Goal: Transaction & Acquisition: Purchase product/service

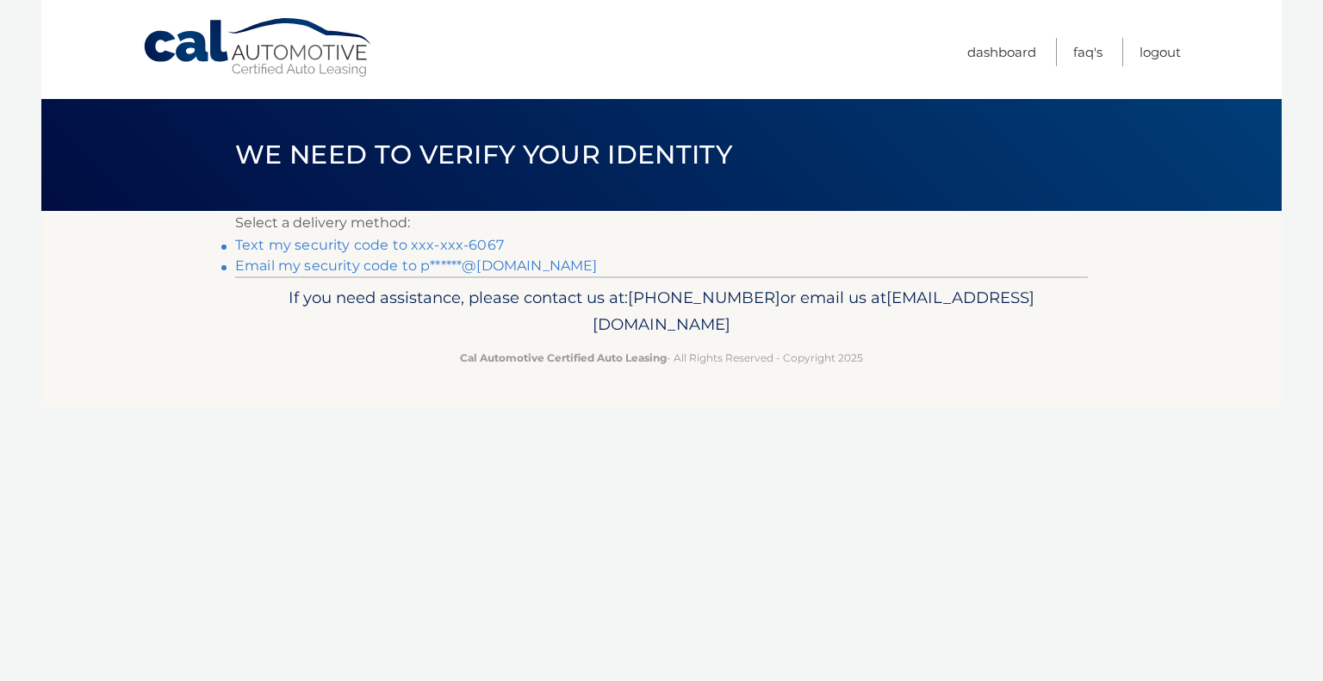
click at [278, 246] on link "Text my security code to xxx-xxx-6067" at bounding box center [369, 245] width 269 height 16
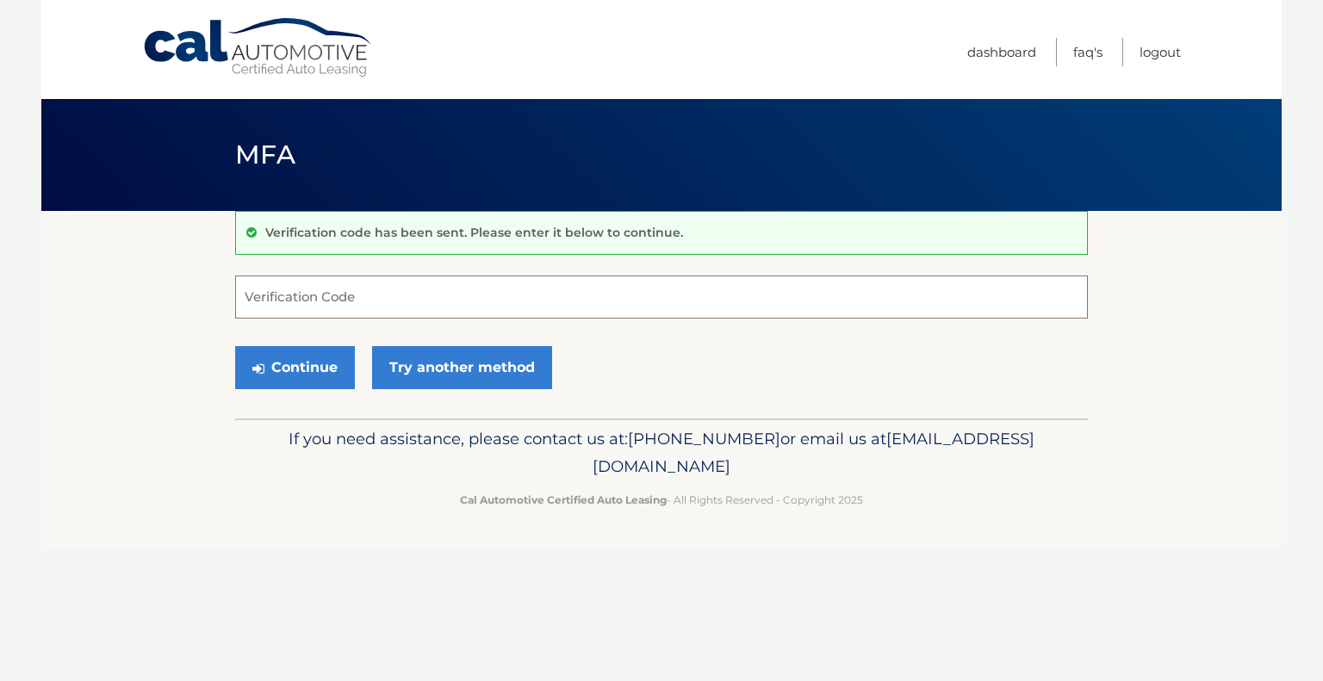
click at [295, 291] on input "Verification Code" at bounding box center [661, 297] width 853 height 43
click at [285, 291] on input "Verification Code" at bounding box center [661, 297] width 853 height 43
type input "768261"
click at [289, 364] on button "Continue" at bounding box center [295, 367] width 120 height 43
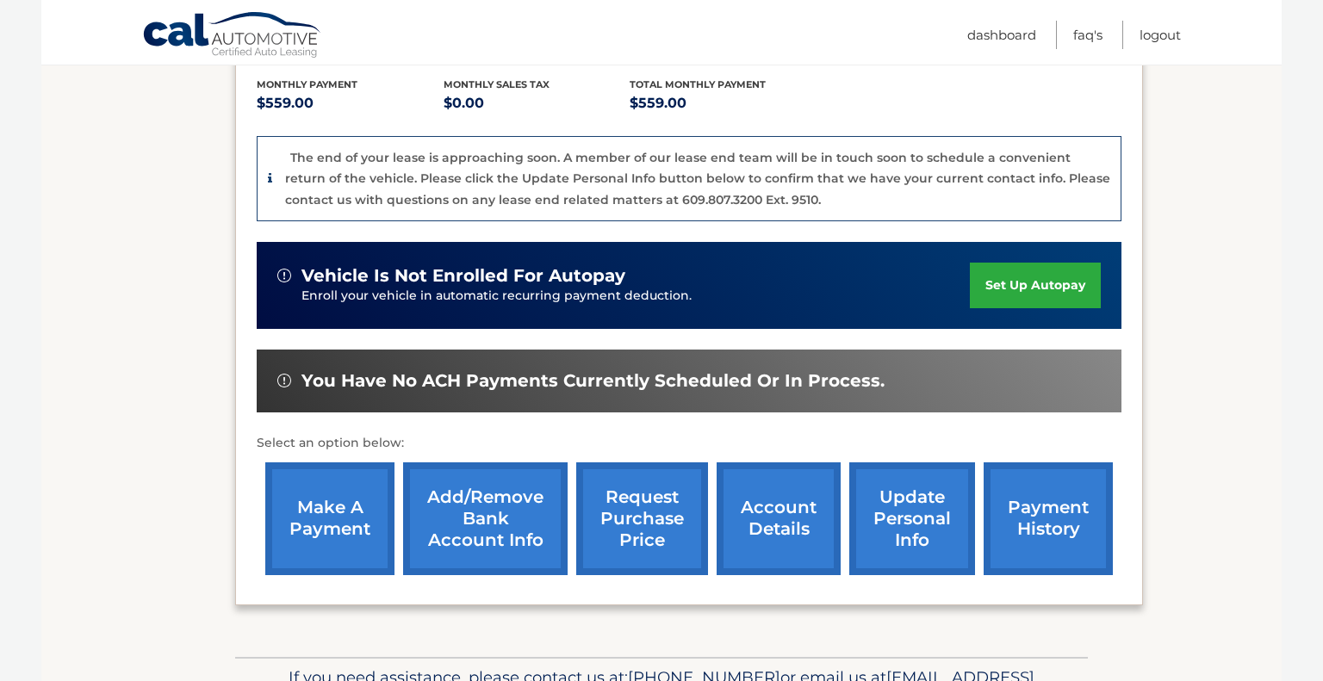
scroll to position [364, 0]
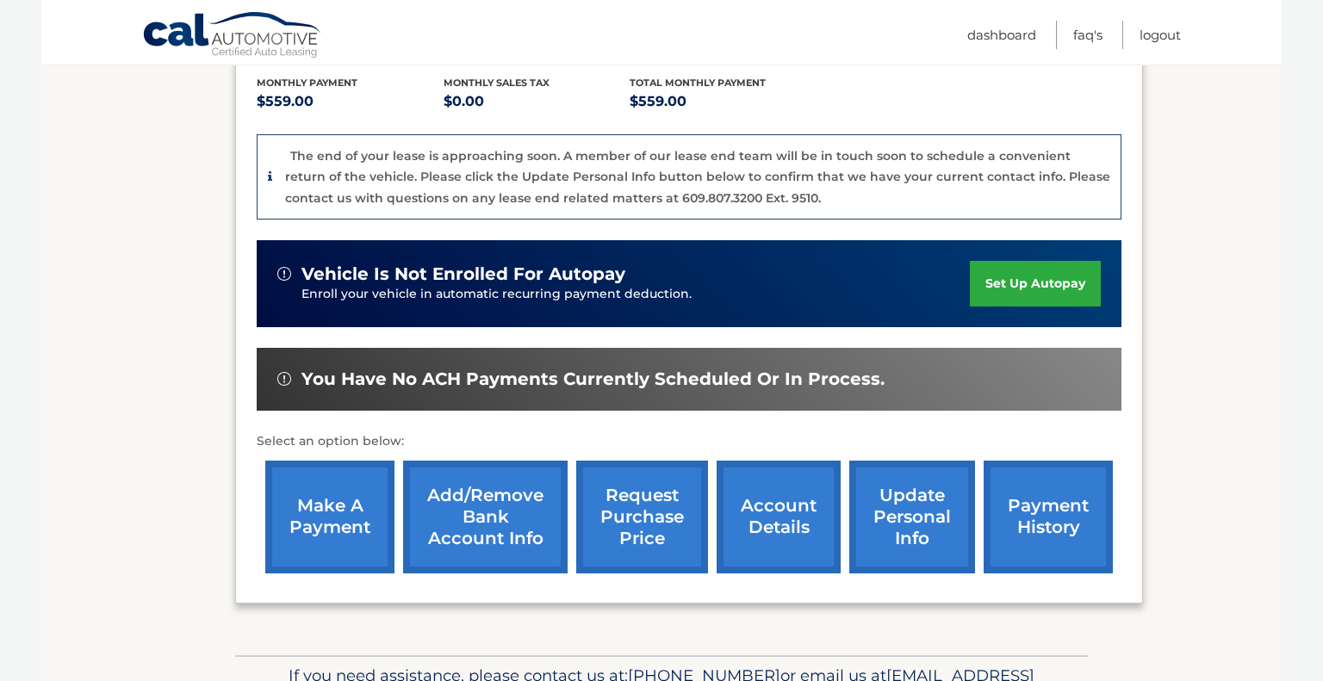
click at [355, 503] on link "make a payment" at bounding box center [329, 517] width 129 height 113
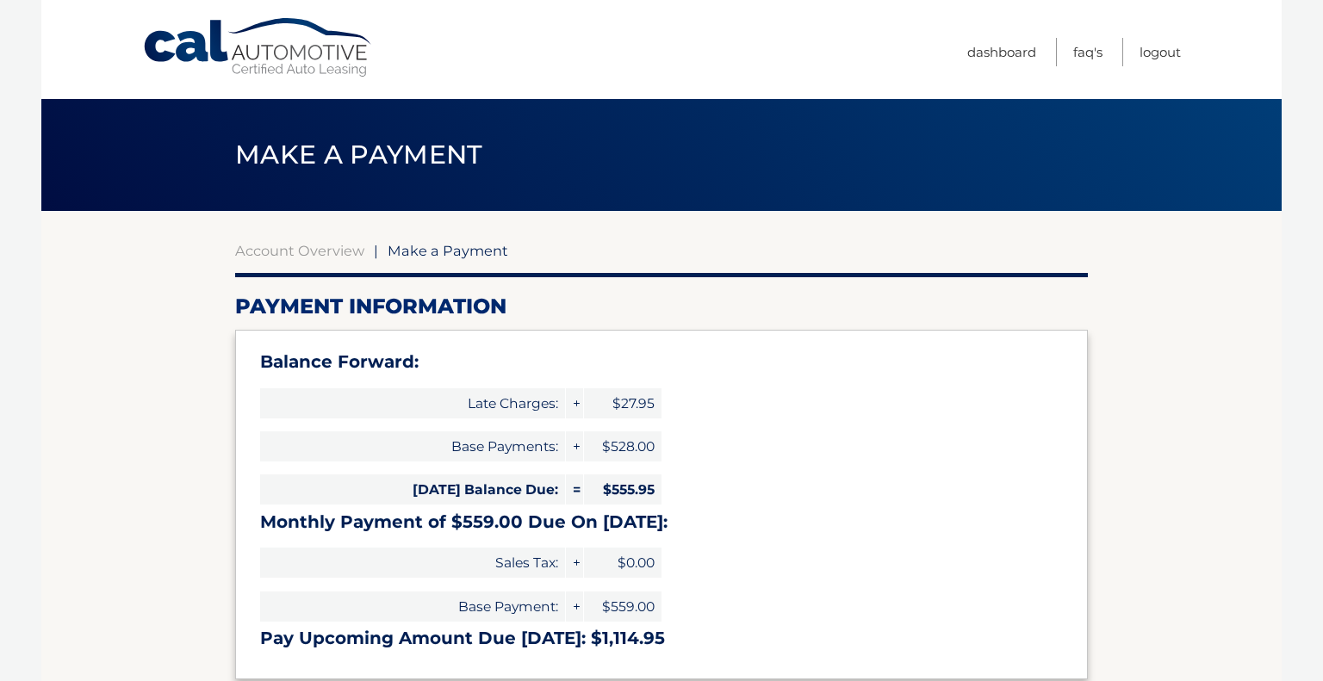
select select "MWVlZWZmMmItMzk3ZS00OGI2LWE2NjktZjdkY2ZlMmRhNzkz"
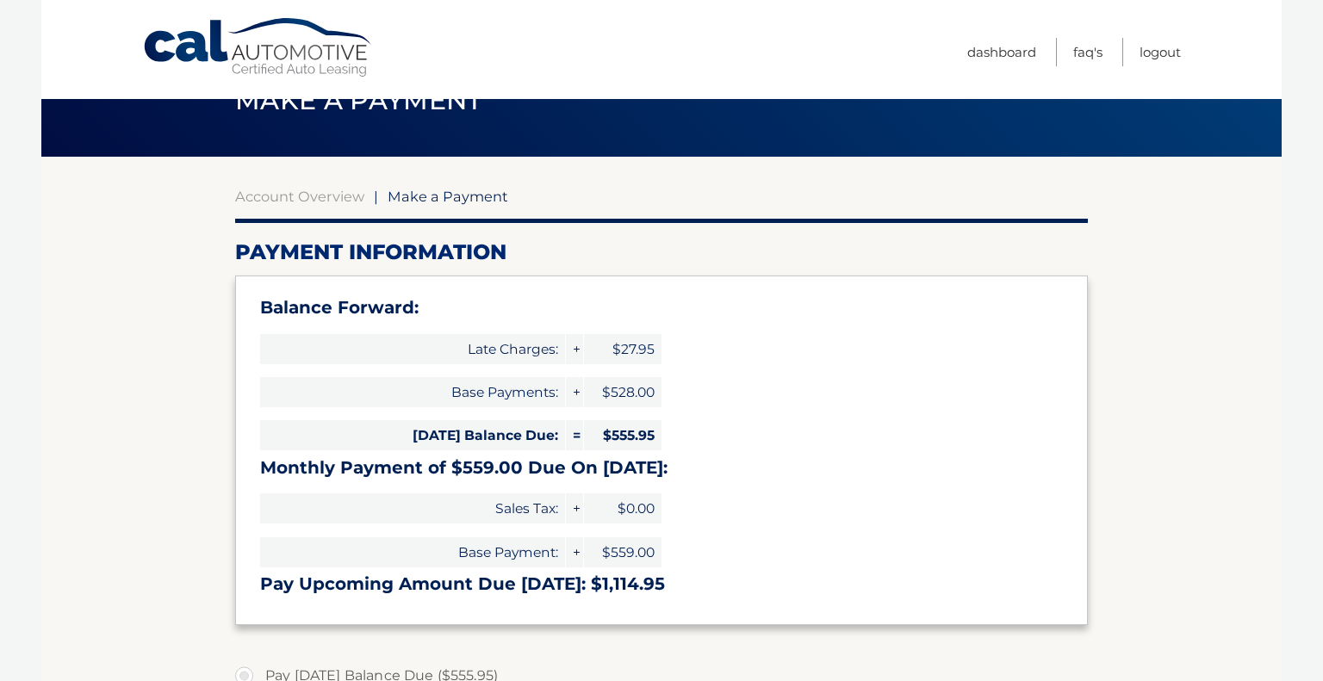
scroll to position [28, 0]
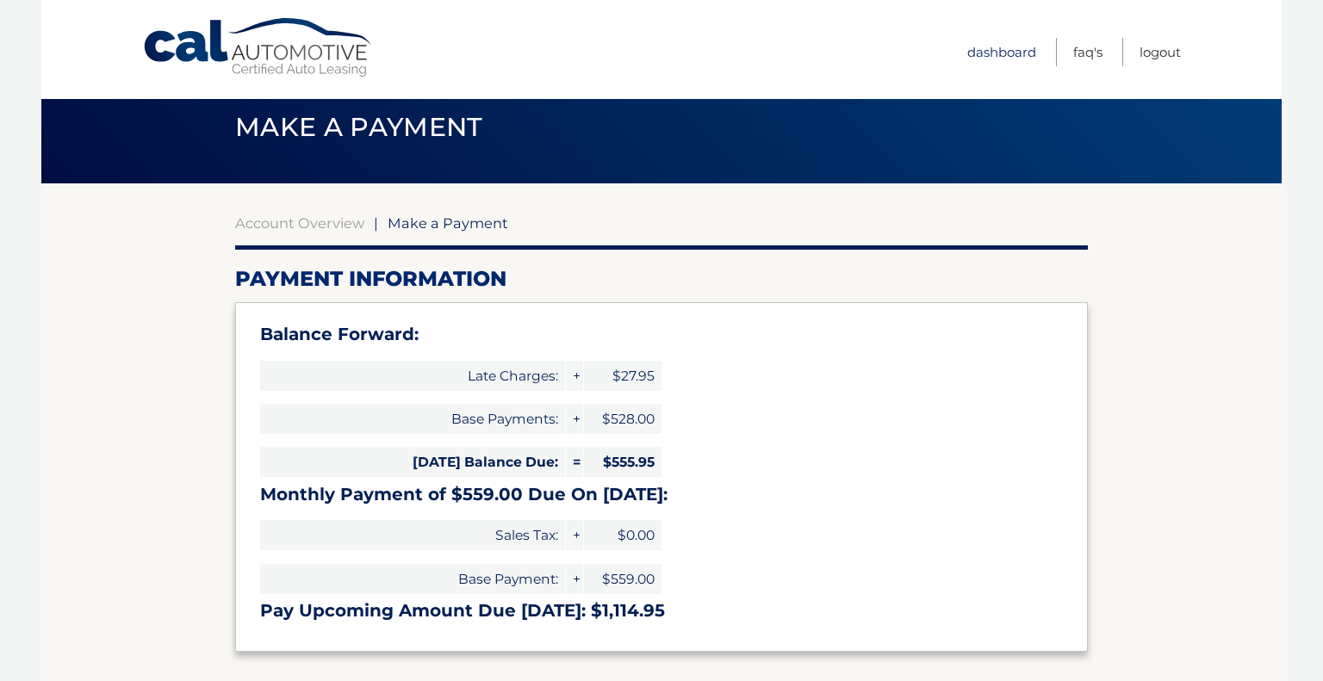
click at [997, 52] on link "Dashboard" at bounding box center [1001, 52] width 69 height 28
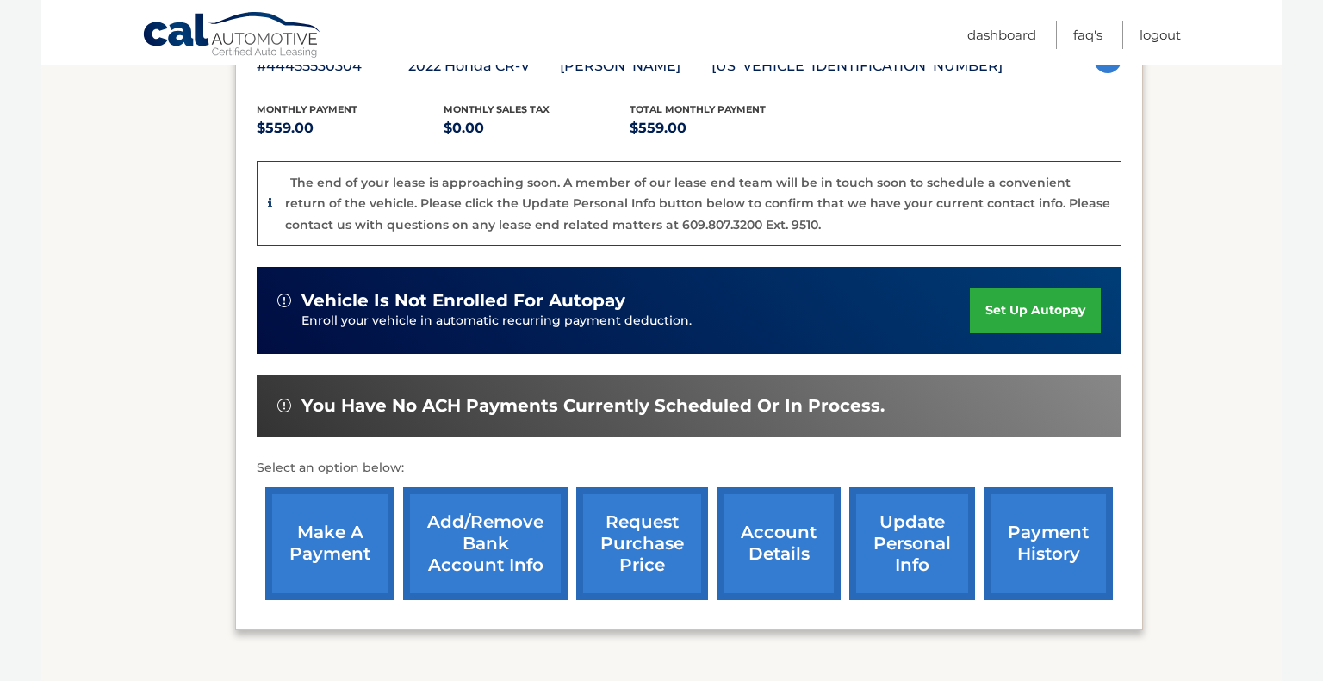
scroll to position [340, 0]
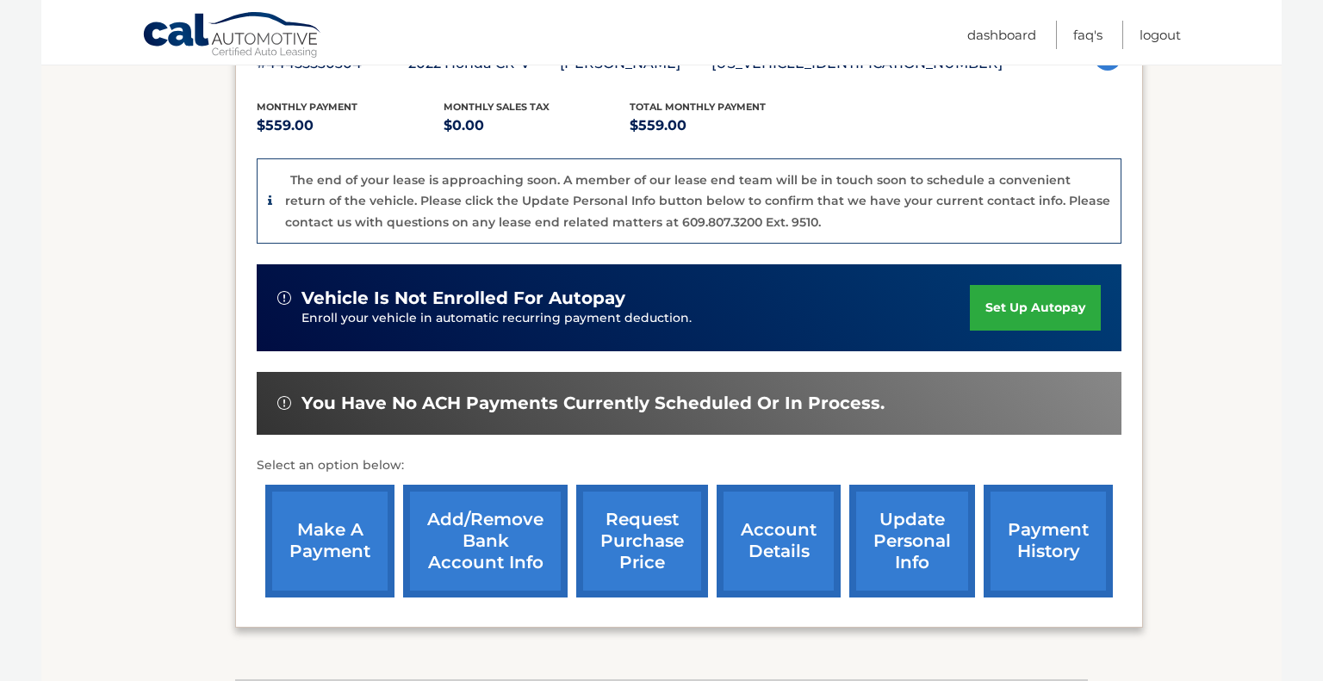
click at [1020, 535] on link "payment history" at bounding box center [1048, 541] width 129 height 113
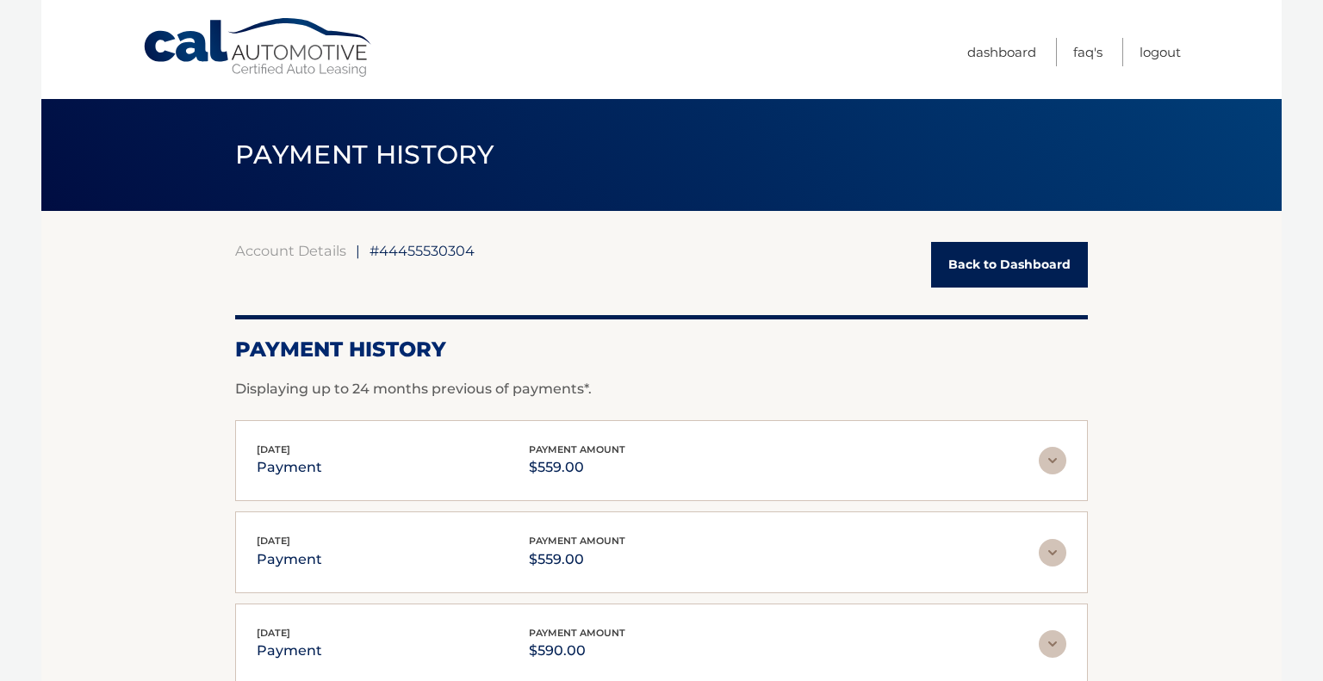
click at [963, 256] on link "Back to Dashboard" at bounding box center [1009, 265] width 157 height 46
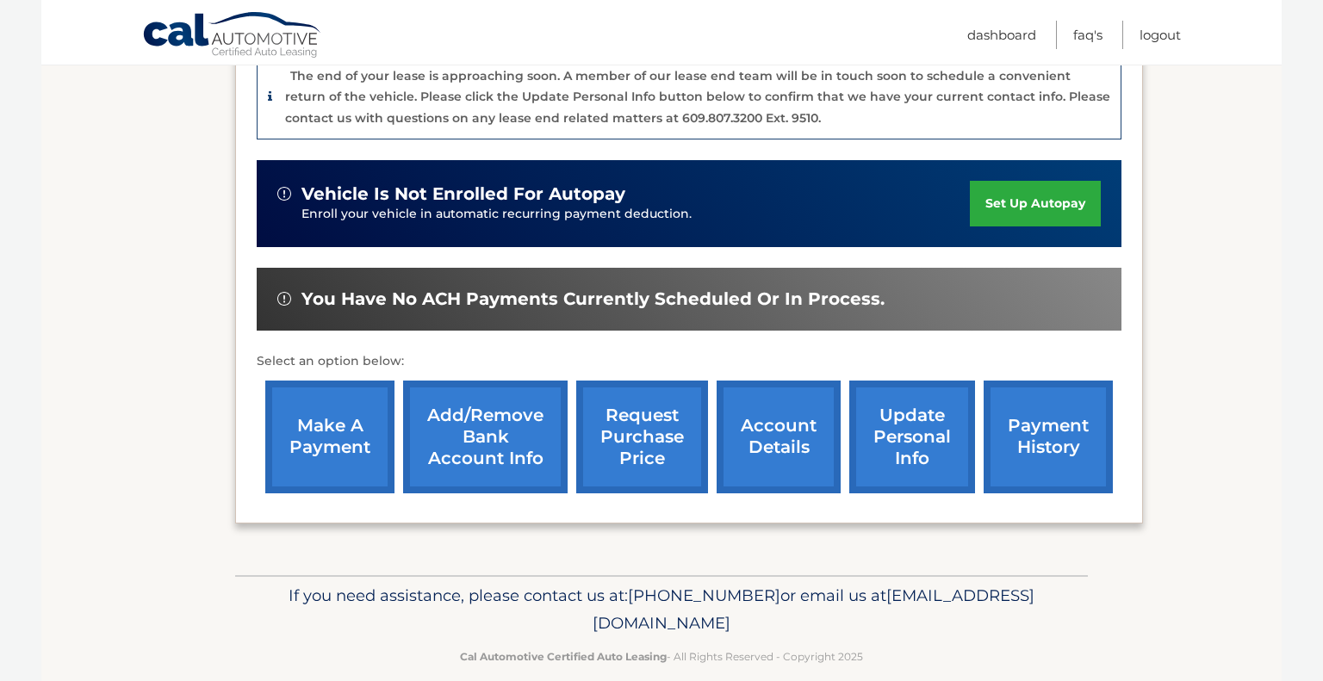
scroll to position [446, 0]
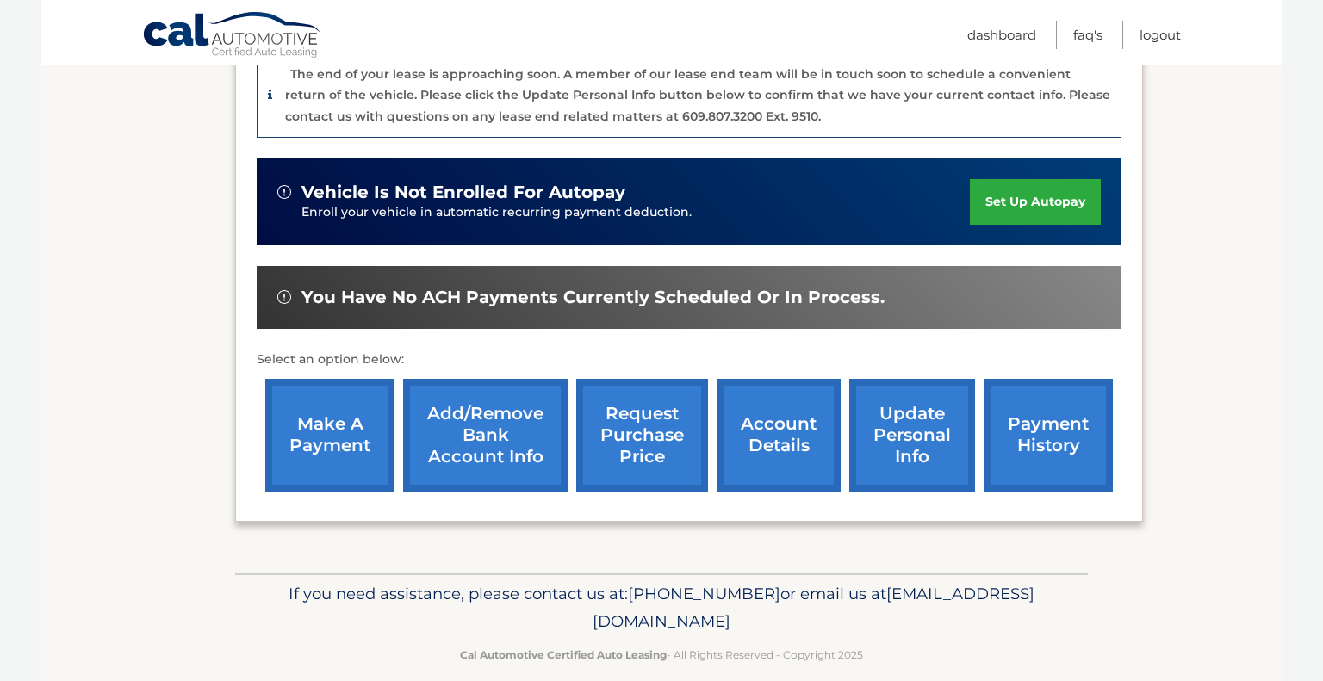
click at [343, 452] on link "make a payment" at bounding box center [329, 435] width 129 height 113
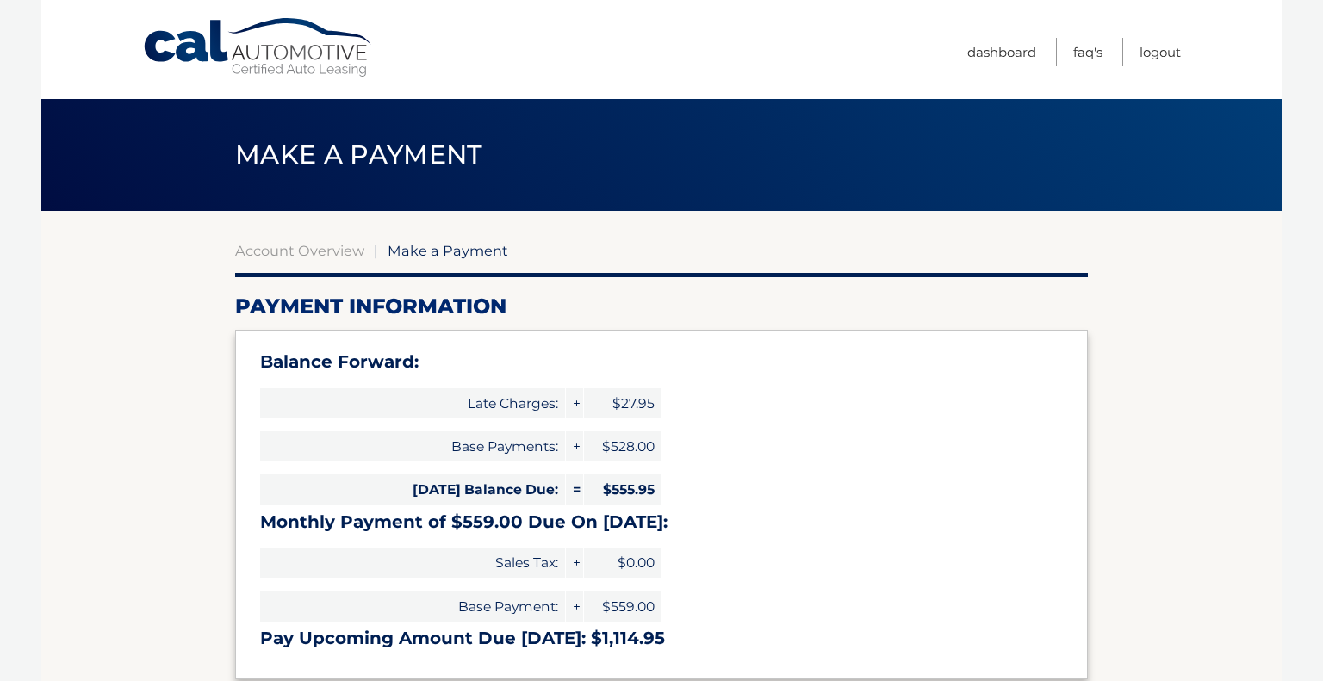
select select "MWVlZWZmMmItMzk3ZS00OGI2LWE2NjktZjdkY2ZlMmRhNzkz"
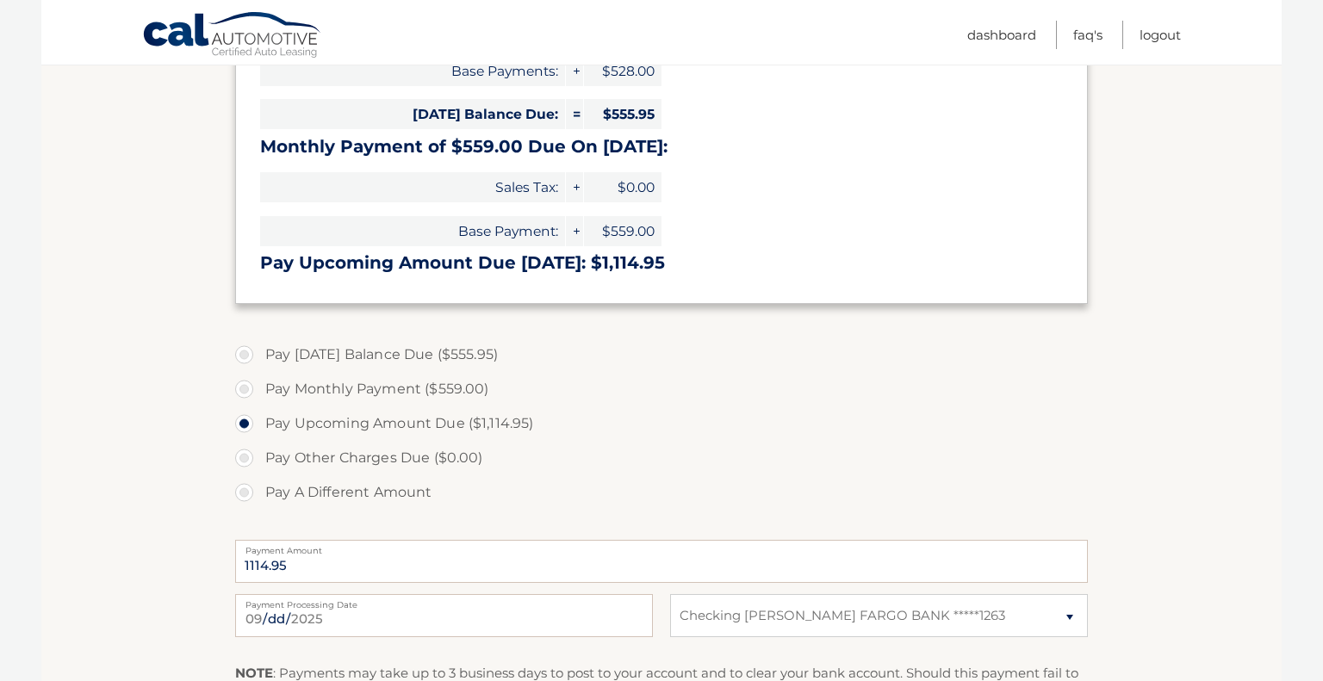
scroll to position [382, 0]
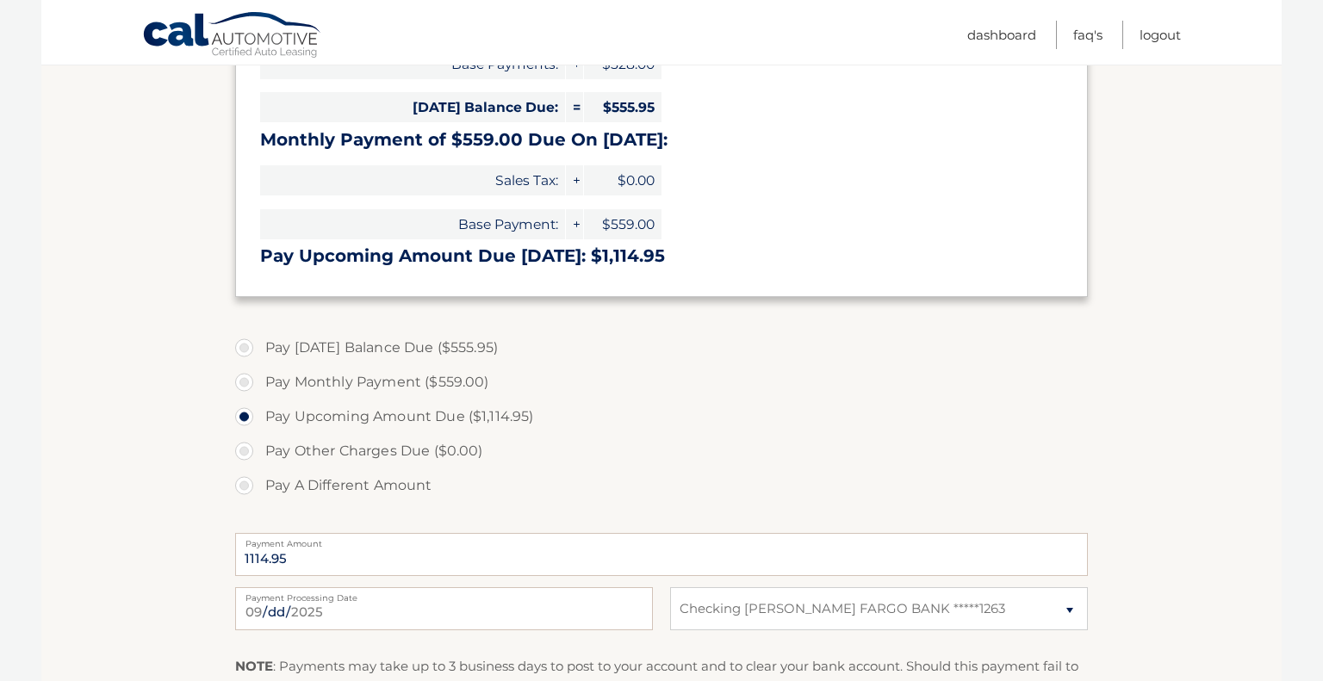
click at [244, 488] on label "Pay A Different Amount" at bounding box center [661, 486] width 853 height 34
click at [244, 488] on input "Pay A Different Amount" at bounding box center [250, 483] width 17 height 28
radio input "true"
click at [263, 560] on input "Payment Amount" at bounding box center [661, 554] width 853 height 43
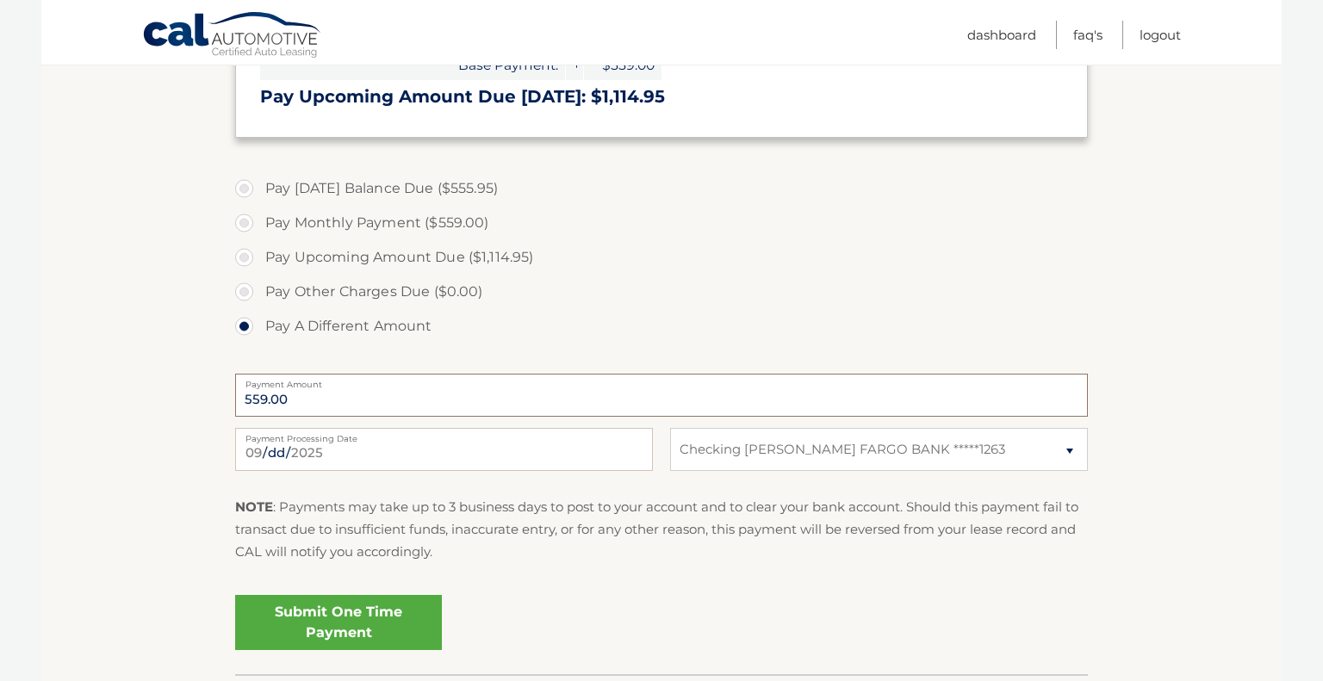
scroll to position [543, 0]
type input "559.00"
click at [344, 606] on link "Submit One Time Payment" at bounding box center [338, 621] width 207 height 55
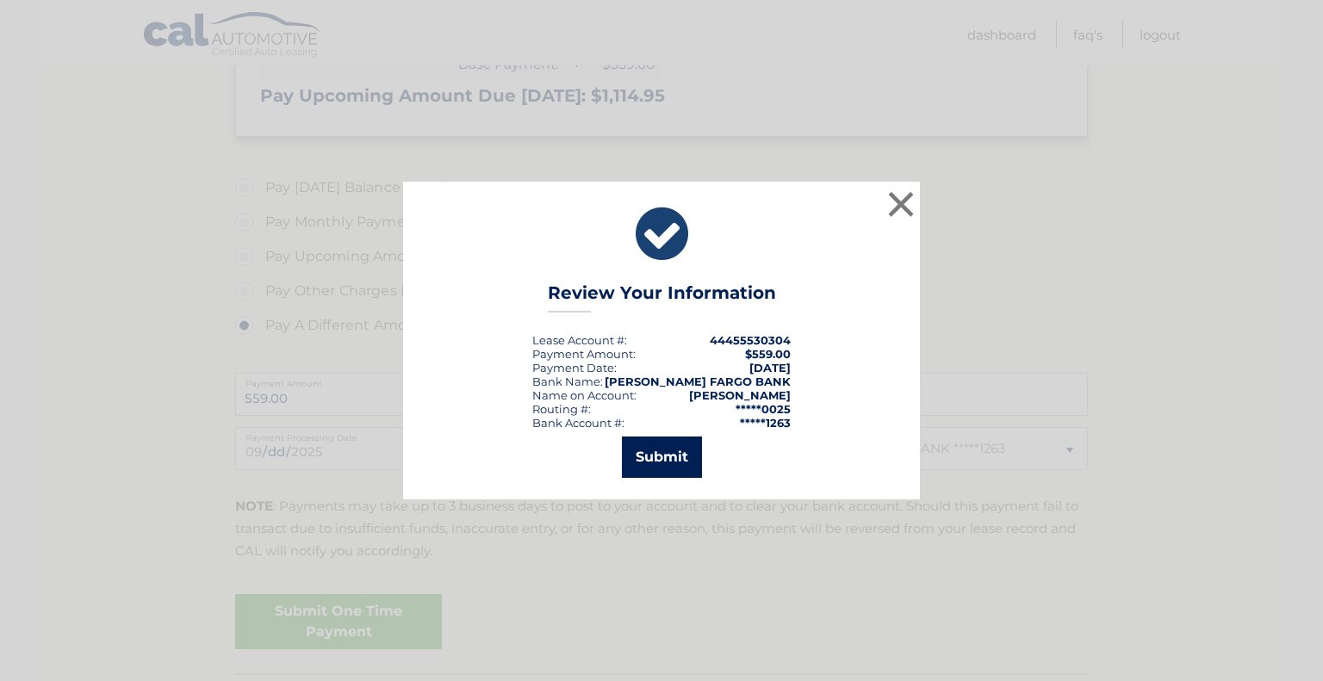
click at [643, 449] on button "Submit" at bounding box center [662, 457] width 80 height 41
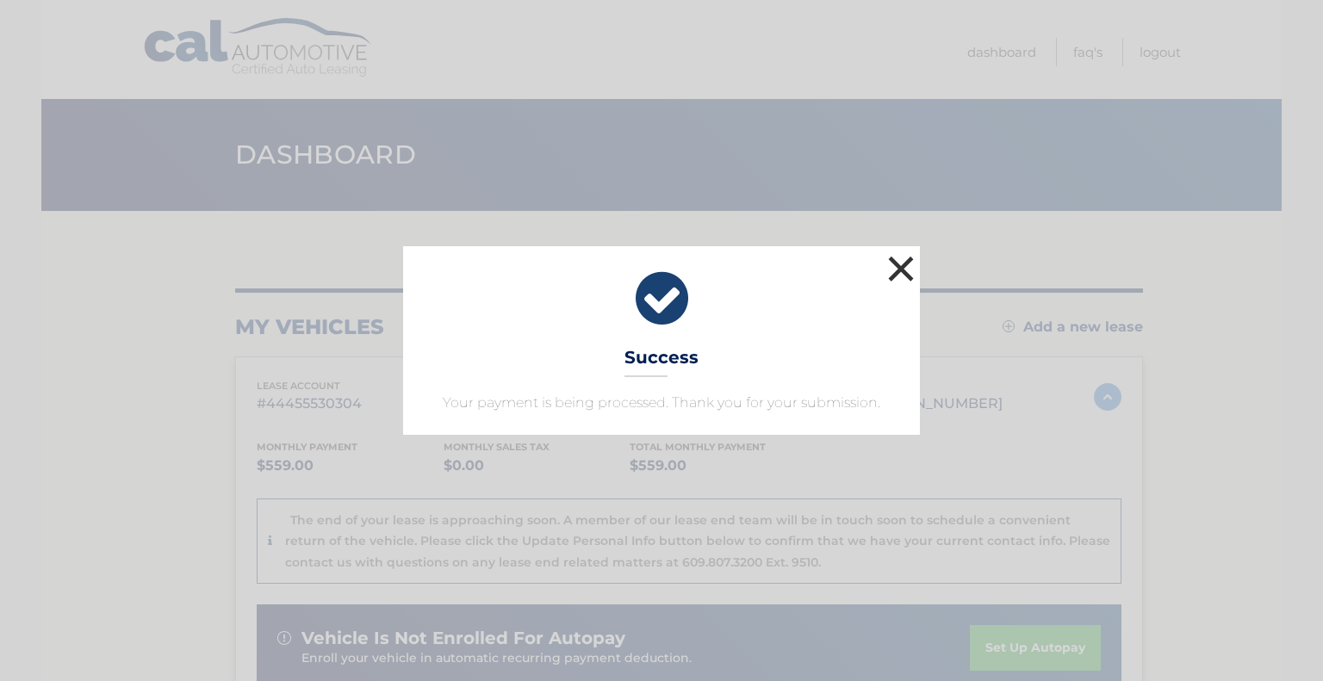
click at [898, 261] on button "×" at bounding box center [901, 269] width 34 height 34
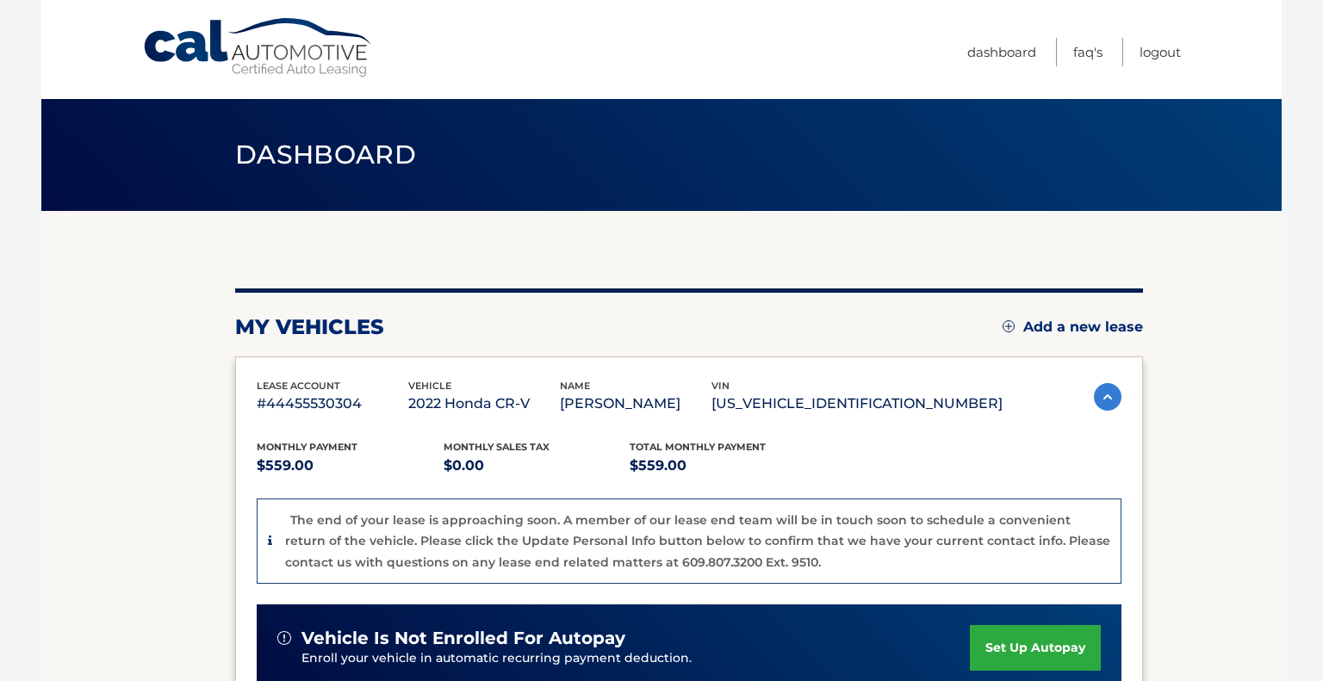
click at [977, 113] on header "Dashboard" at bounding box center [661, 155] width 853 height 112
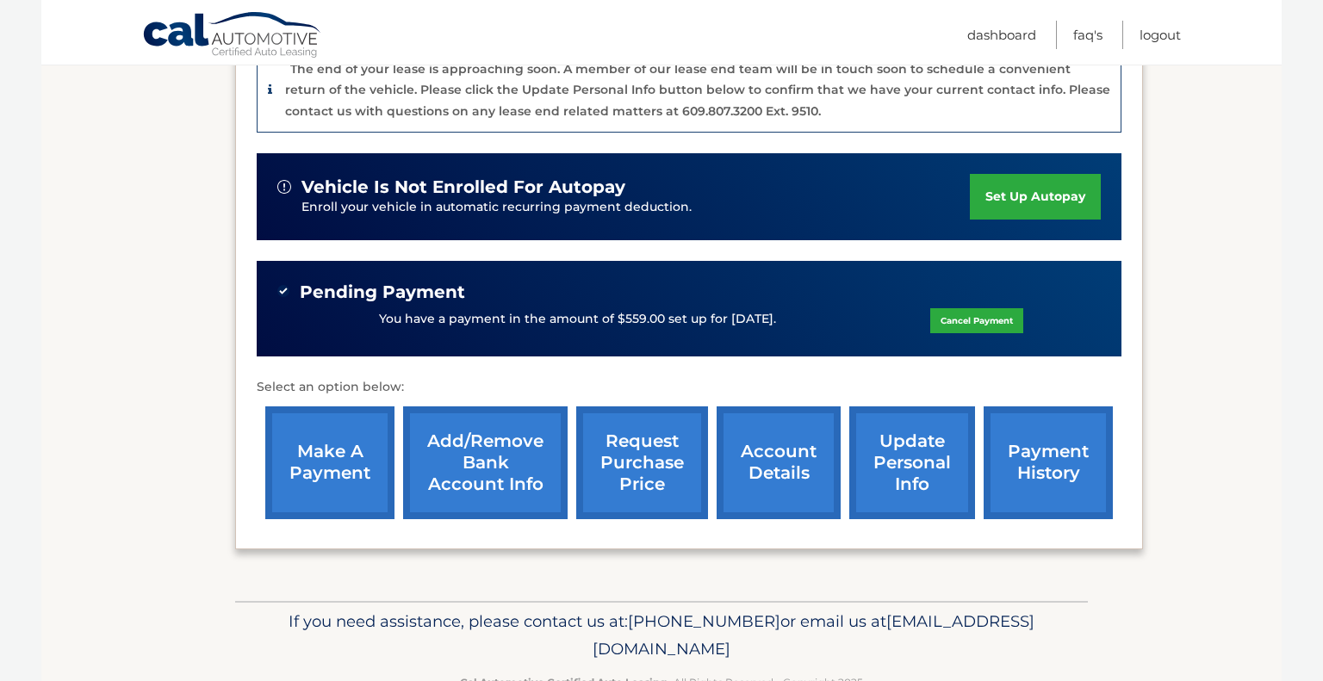
scroll to position [499, 0]
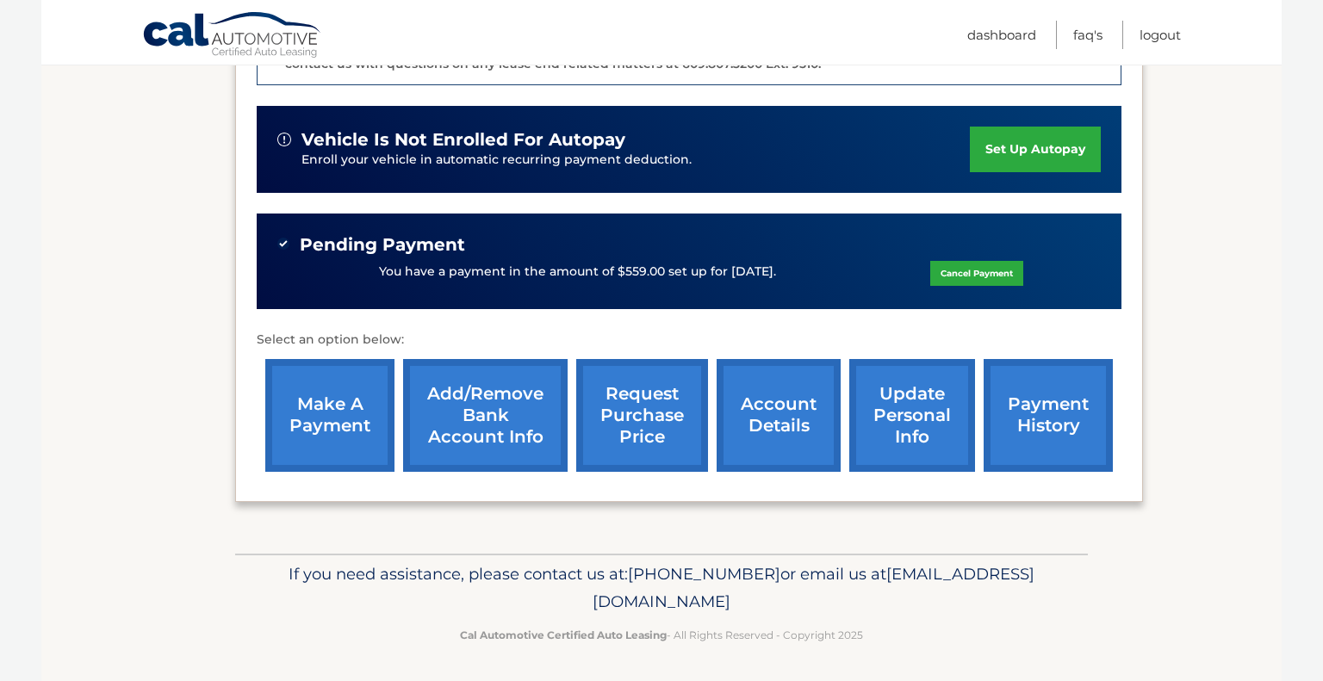
click at [317, 419] on link "make a payment" at bounding box center [329, 415] width 129 height 113
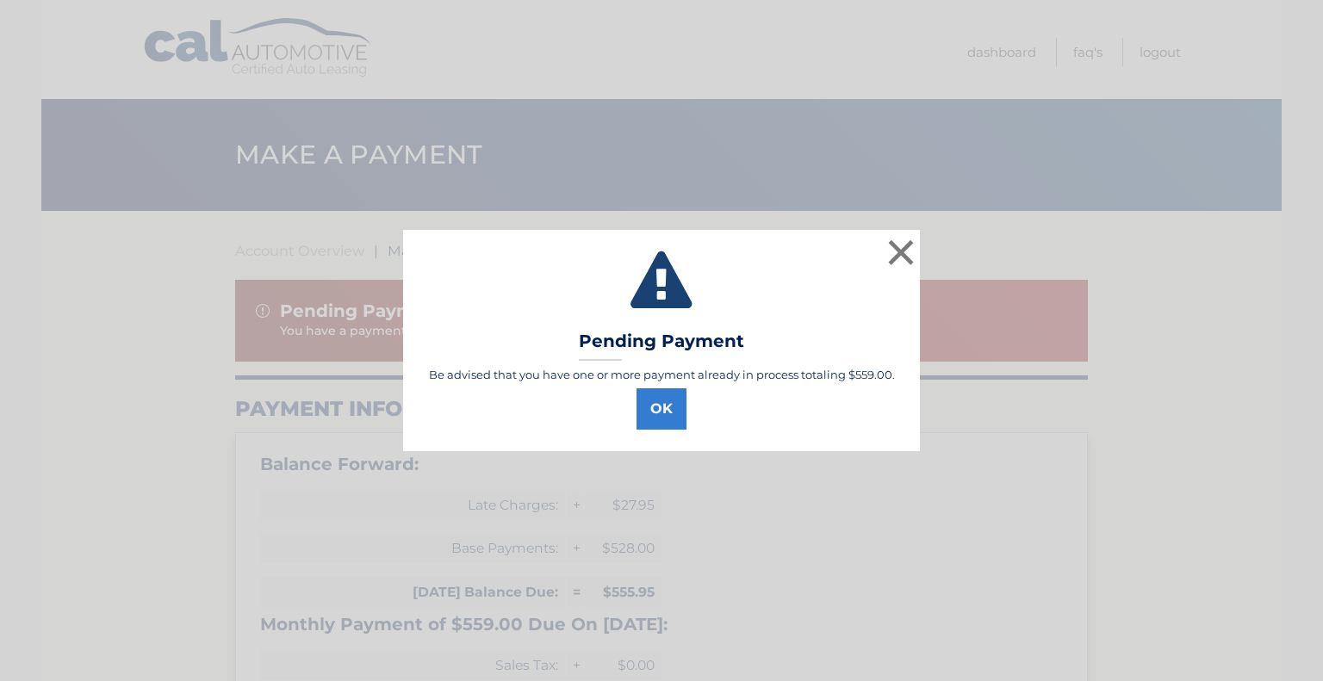
select select "MWVlZWZmMmItMzk3ZS00OGI2LWE2NjktZjdkY2ZlMmRhNzkz"
click at [653, 395] on button "OK" at bounding box center [662, 409] width 50 height 41
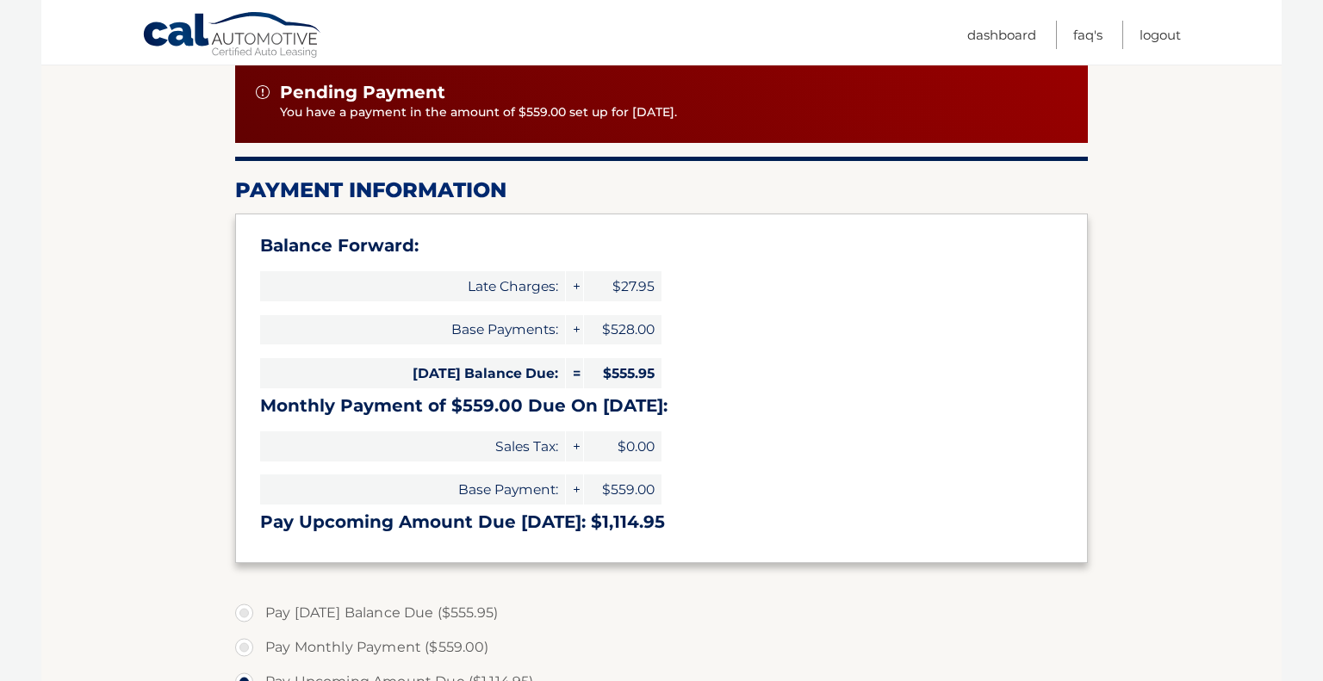
scroll to position [224, 0]
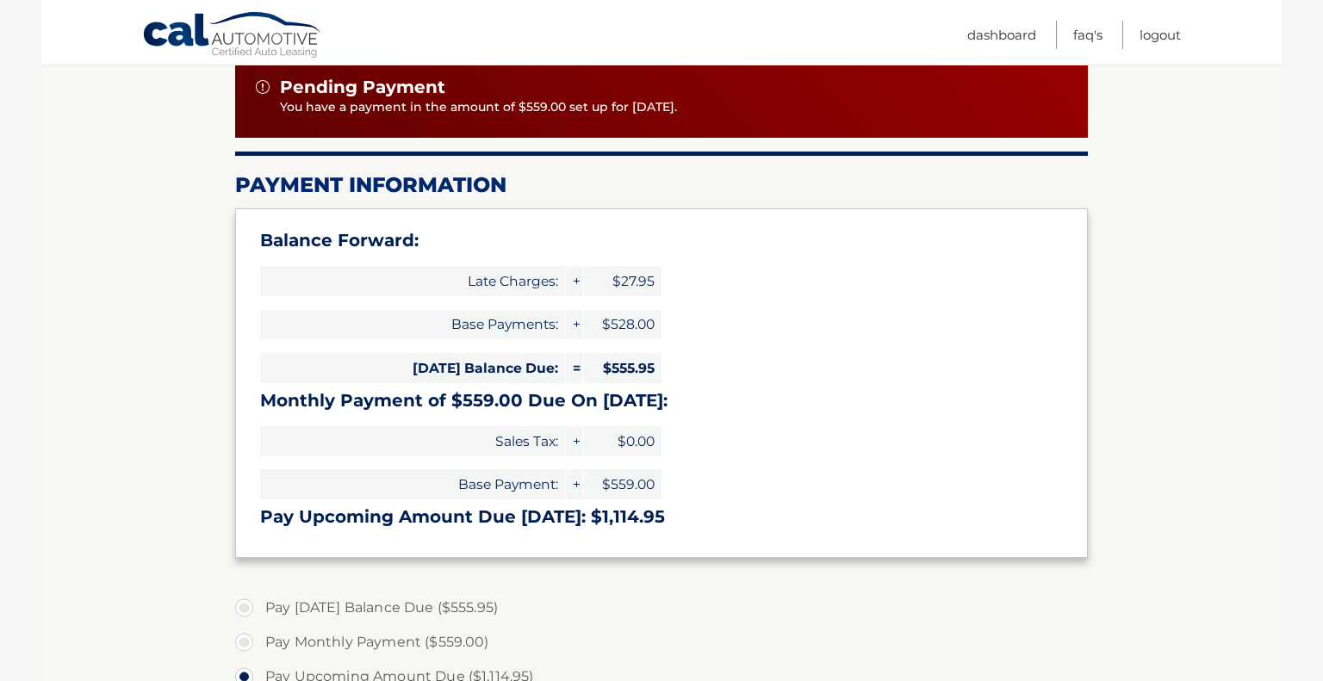
click at [975, 79] on div "Pending Payment" at bounding box center [661, 88] width 811 height 22
click at [1190, 258] on section "Account Overview | Make a Payment Pending Payment You have a payment in the amo…" at bounding box center [661, 541] width 1240 height 1108
click at [980, 30] on link "Dashboard" at bounding box center [1001, 35] width 69 height 28
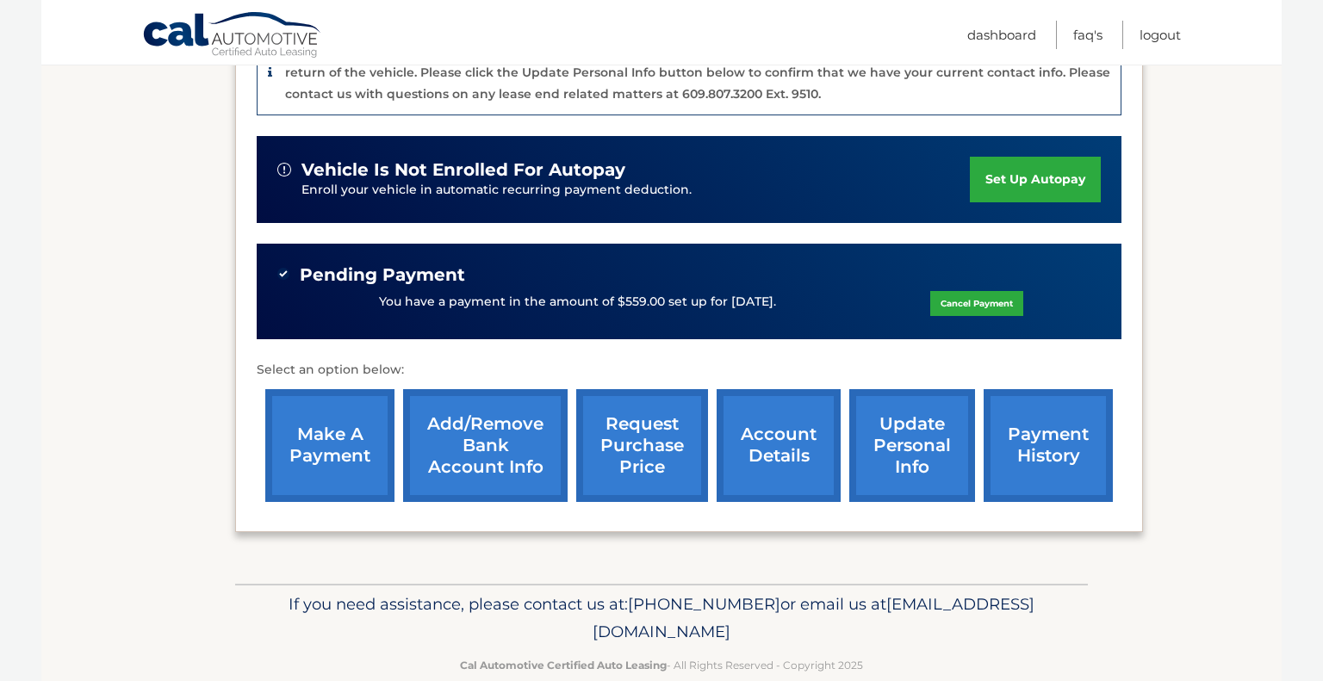
scroll to position [470, 0]
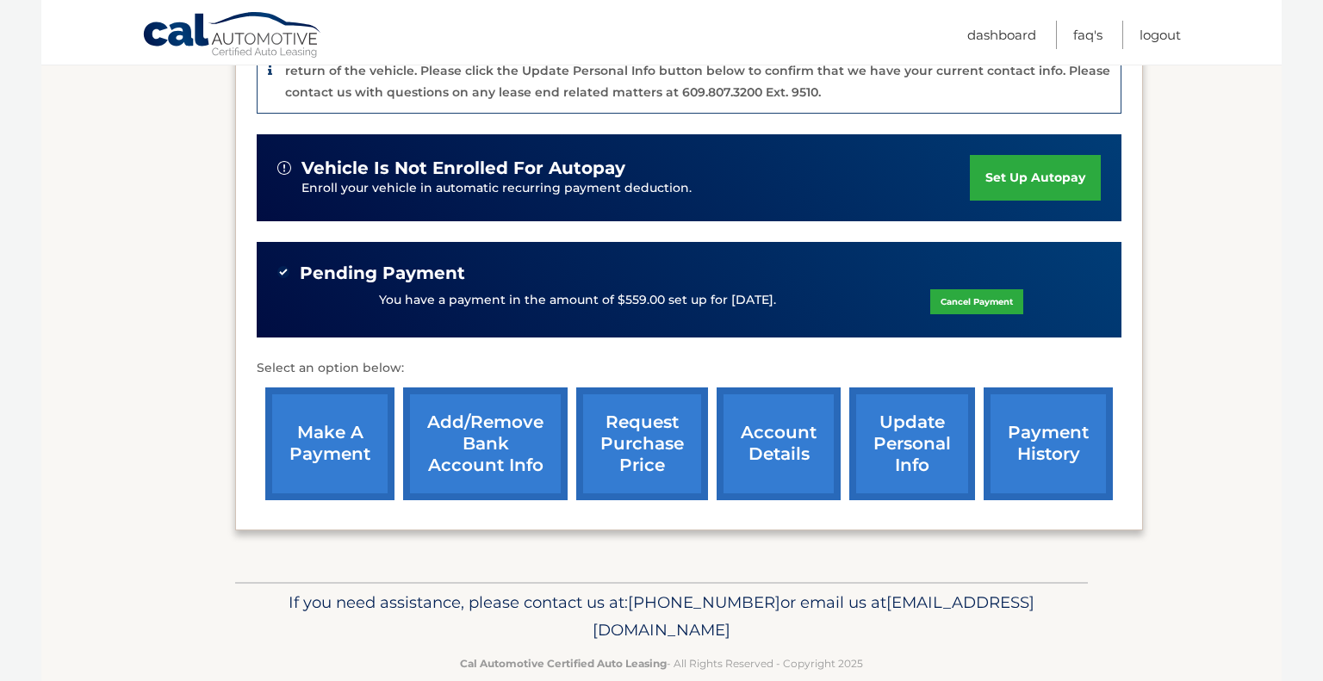
click at [1047, 448] on link "payment history" at bounding box center [1048, 444] width 129 height 113
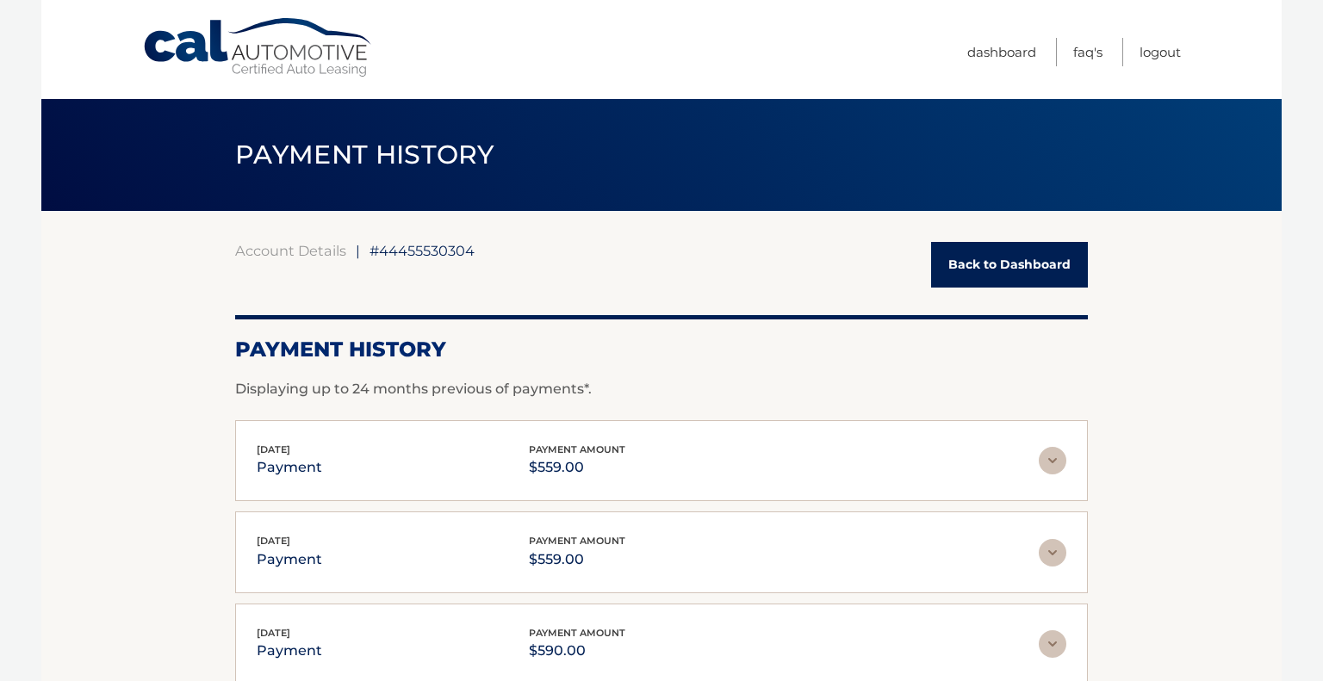
click at [1045, 459] on img at bounding box center [1053, 461] width 28 height 28
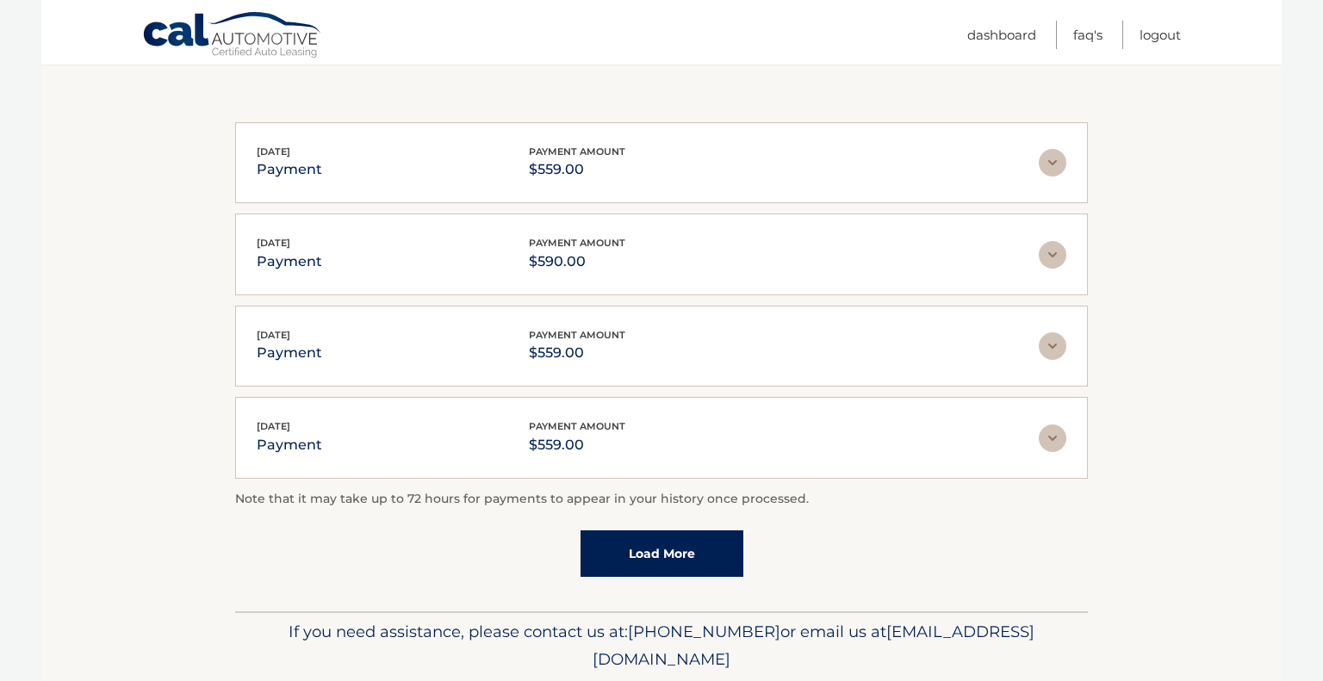
scroll to position [499, 0]
